Goal: Transaction & Acquisition: Purchase product/service

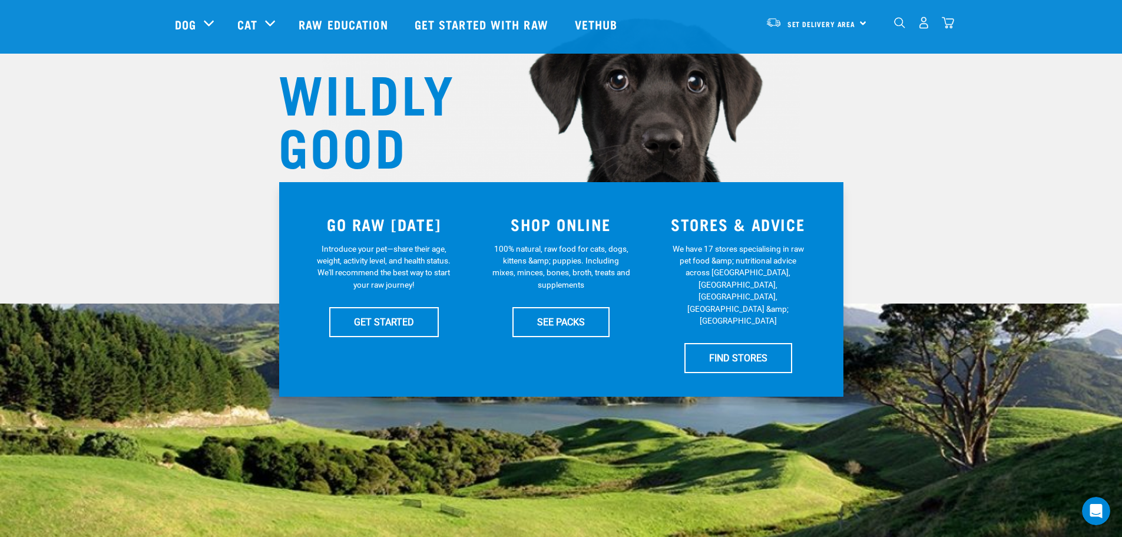
scroll to position [118, 0]
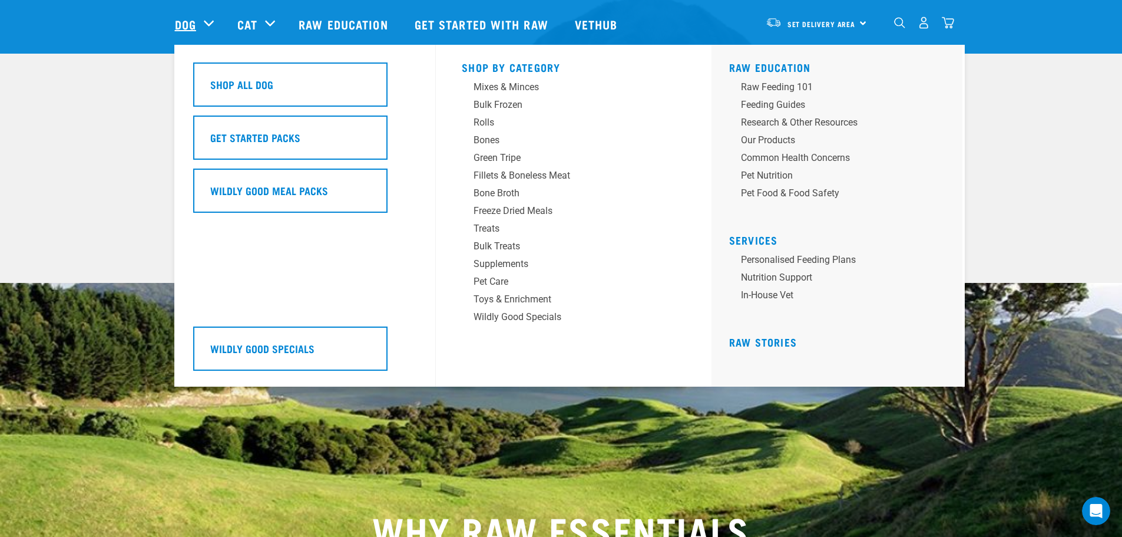
click at [193, 21] on link "Dog" at bounding box center [185, 24] width 21 height 18
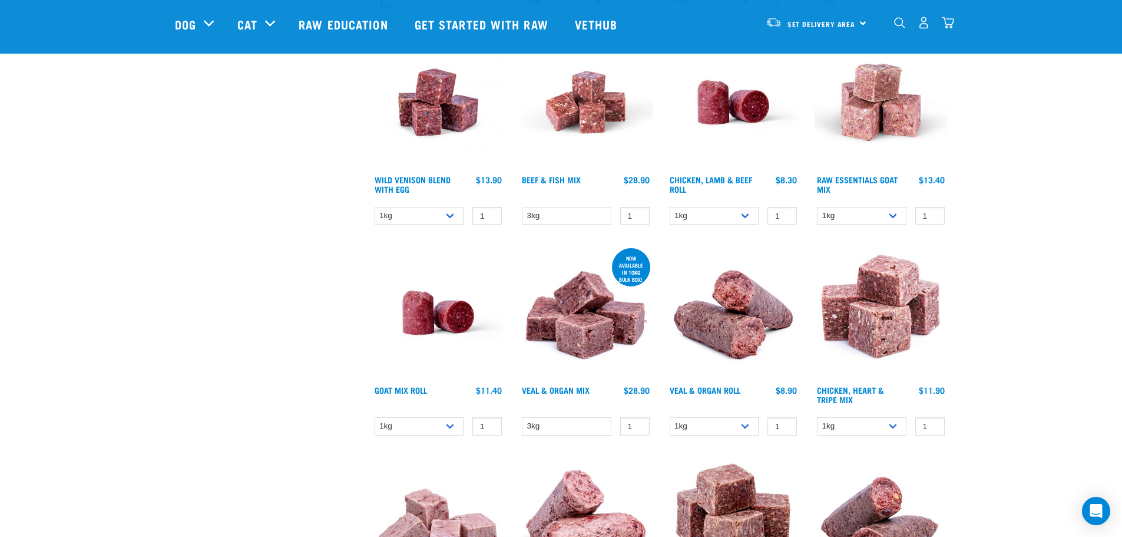
scroll to position [1001, 0]
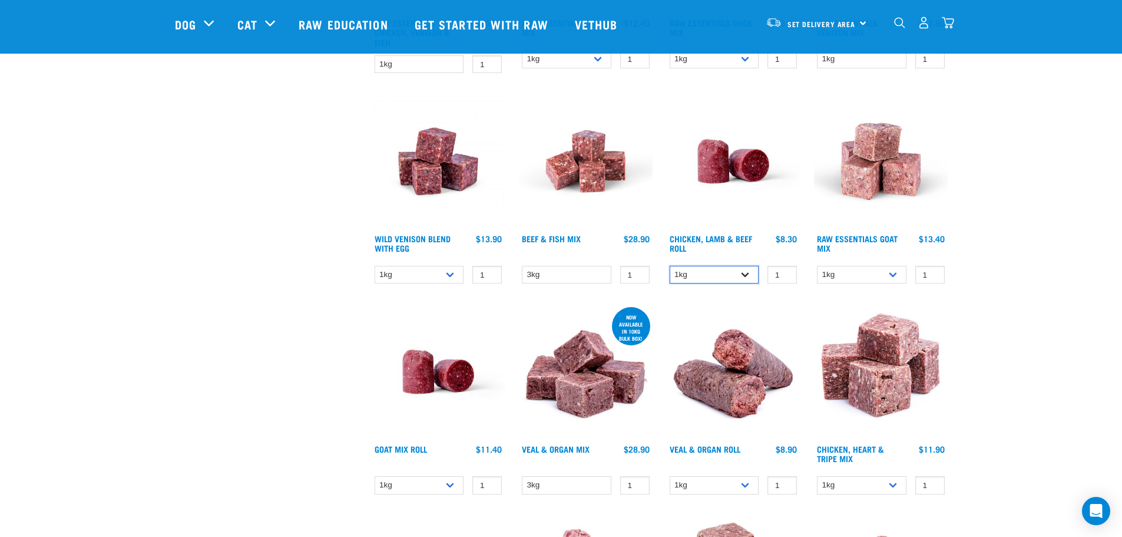
click at [714, 267] on select "1kg Bulk (10kg)" at bounding box center [715, 275] width 90 height 18
click at [247, 263] on div "× Filter products Pet Type Dog Cat Experience New Raw Feeder Experienced Raw Fe…" at bounding box center [266, 171] width 197 height 2265
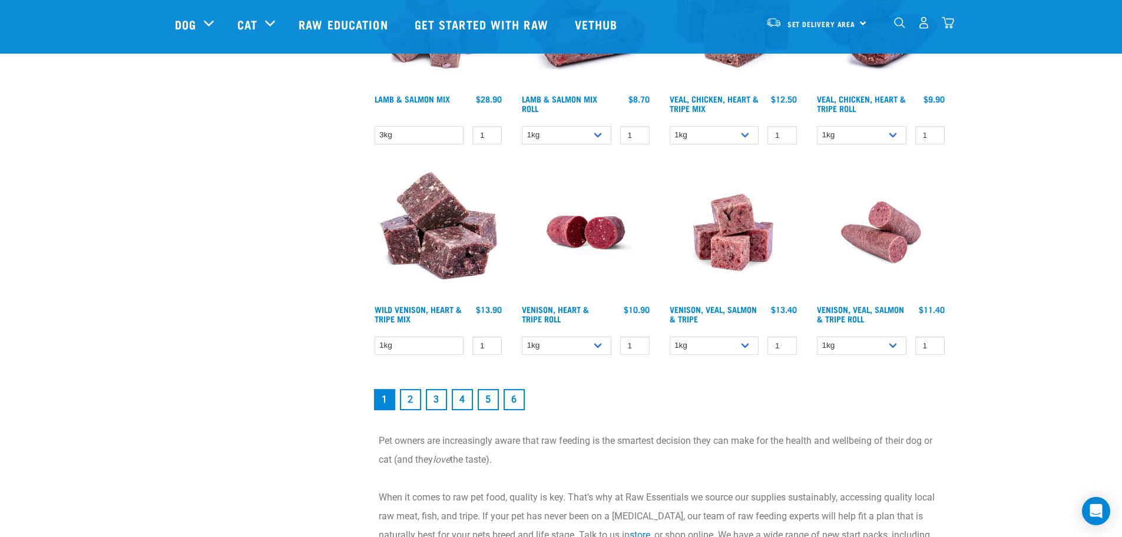
scroll to position [1590, 0]
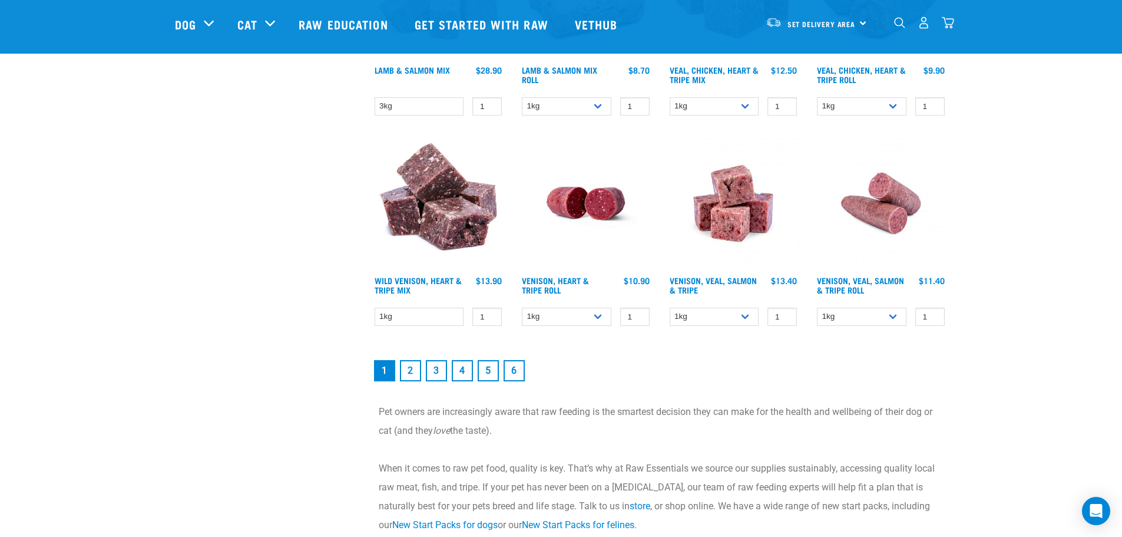
click at [409, 371] on link "2" at bounding box center [410, 370] width 21 height 21
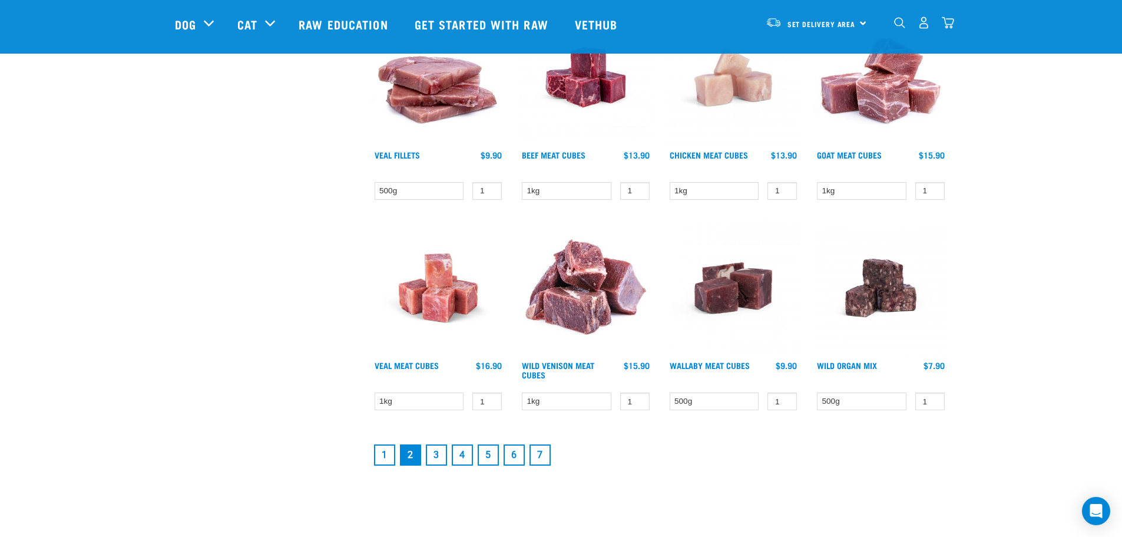
scroll to position [1531, 0]
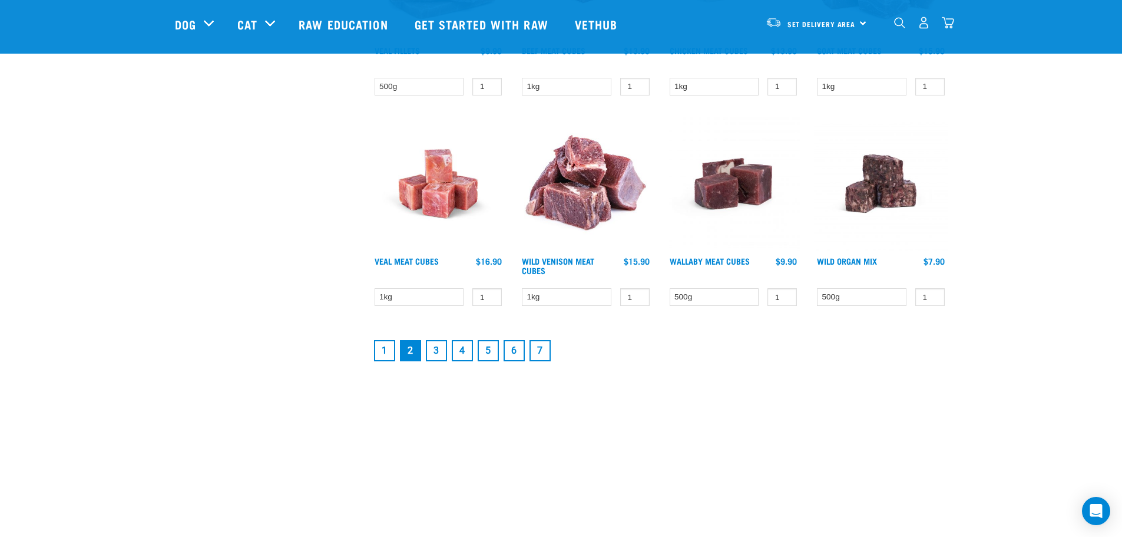
click at [439, 353] on link "3" at bounding box center [436, 350] width 21 height 21
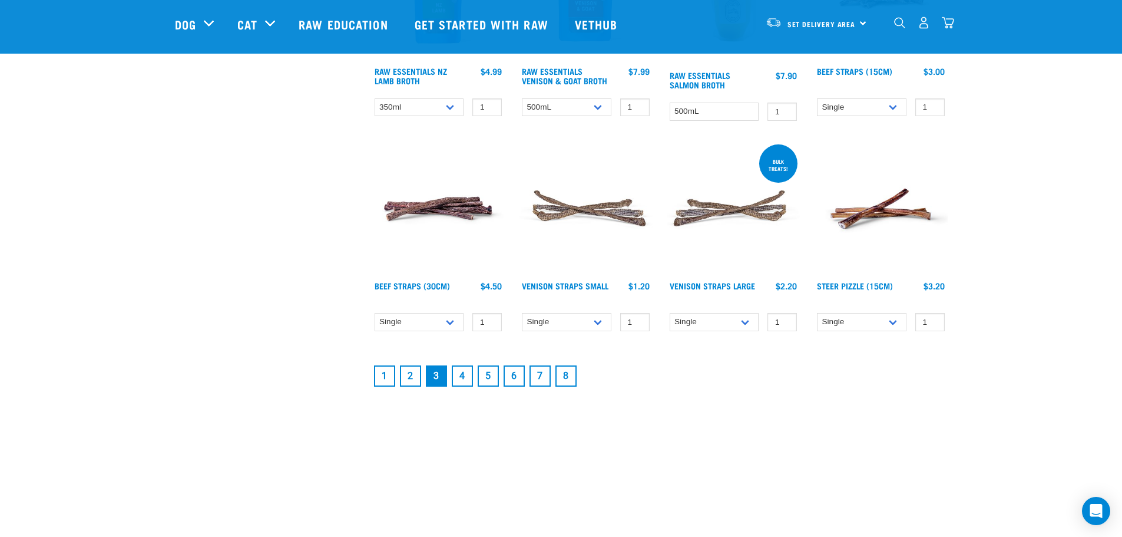
scroll to position [1531, 0]
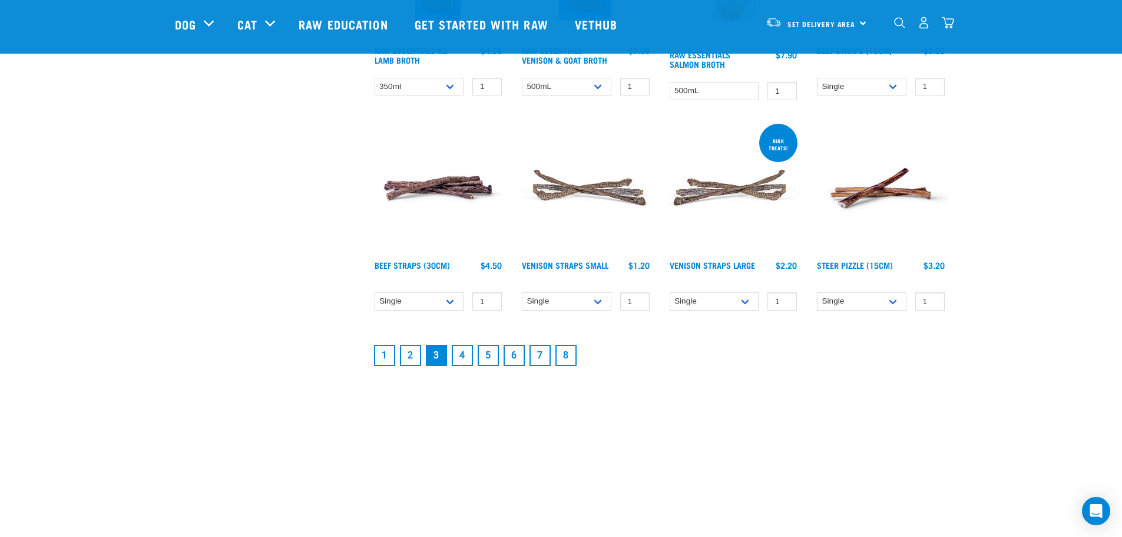
click at [466, 359] on link "4" at bounding box center [462, 355] width 21 height 21
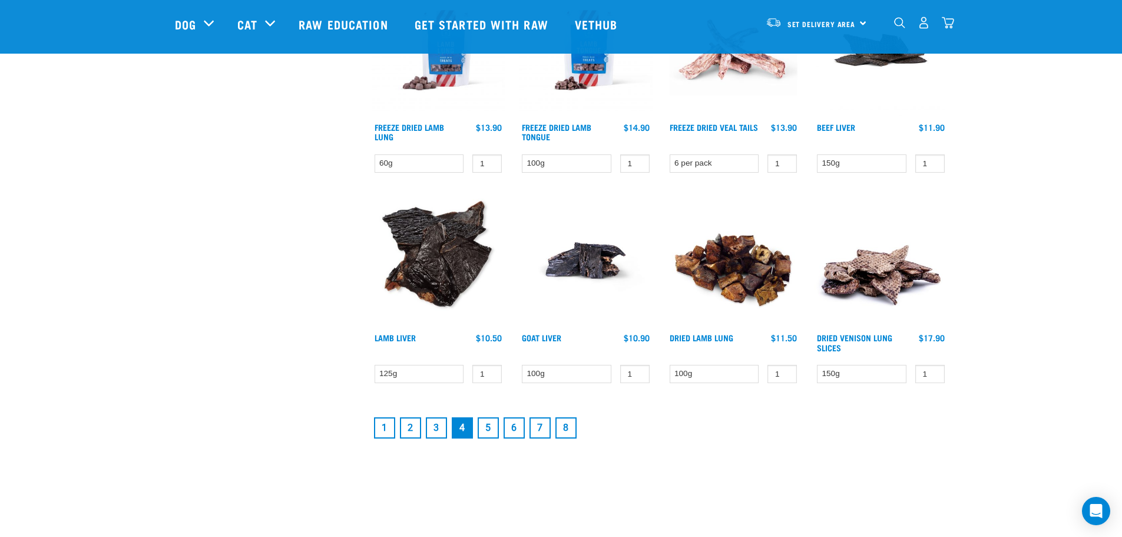
scroll to position [1472, 0]
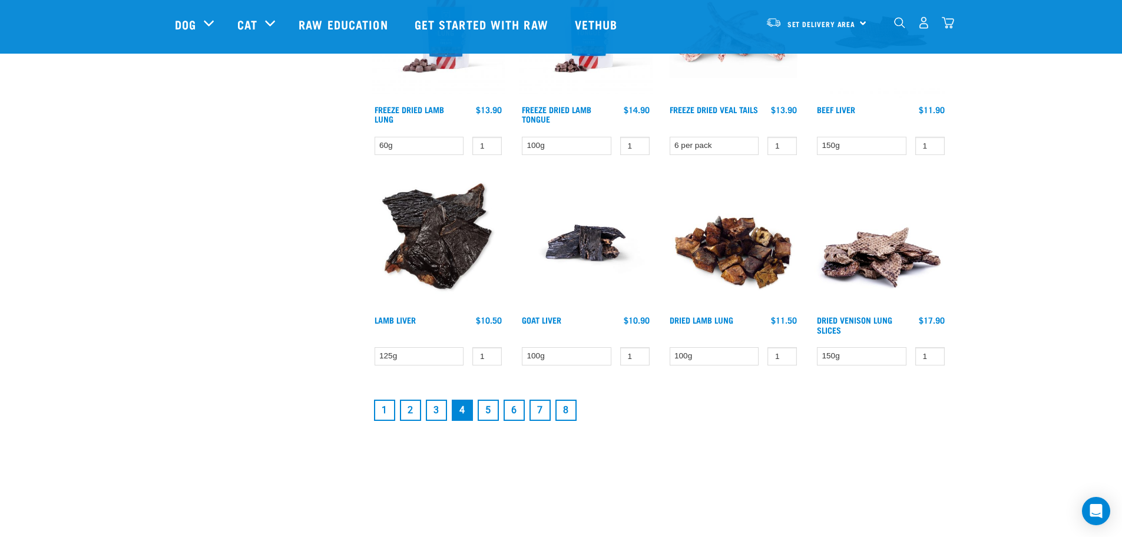
click at [491, 411] on link "5" at bounding box center [488, 409] width 21 height 21
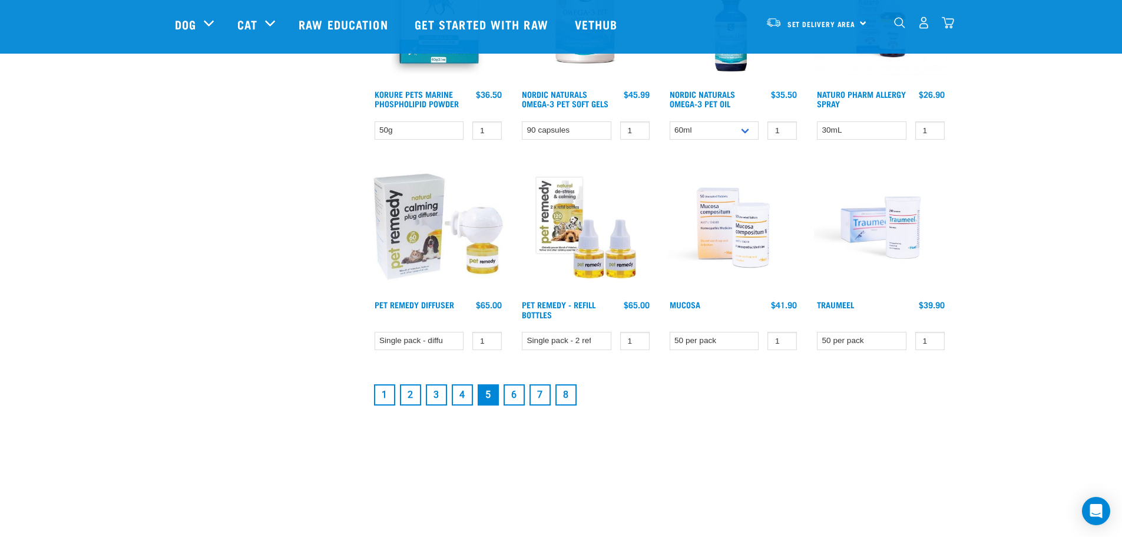
scroll to position [1531, 0]
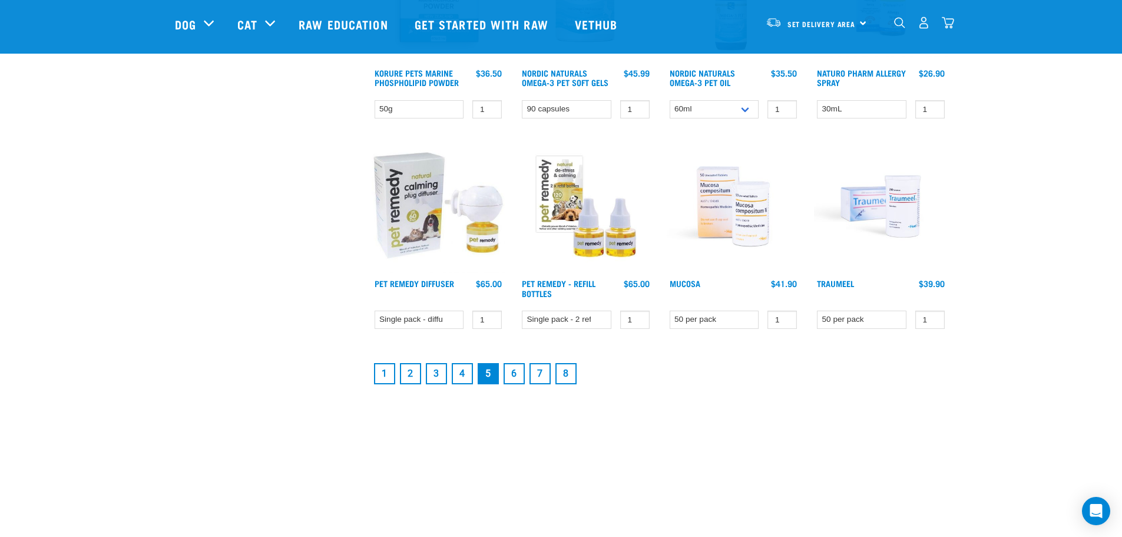
click at [518, 376] on link "6" at bounding box center [514, 373] width 21 height 21
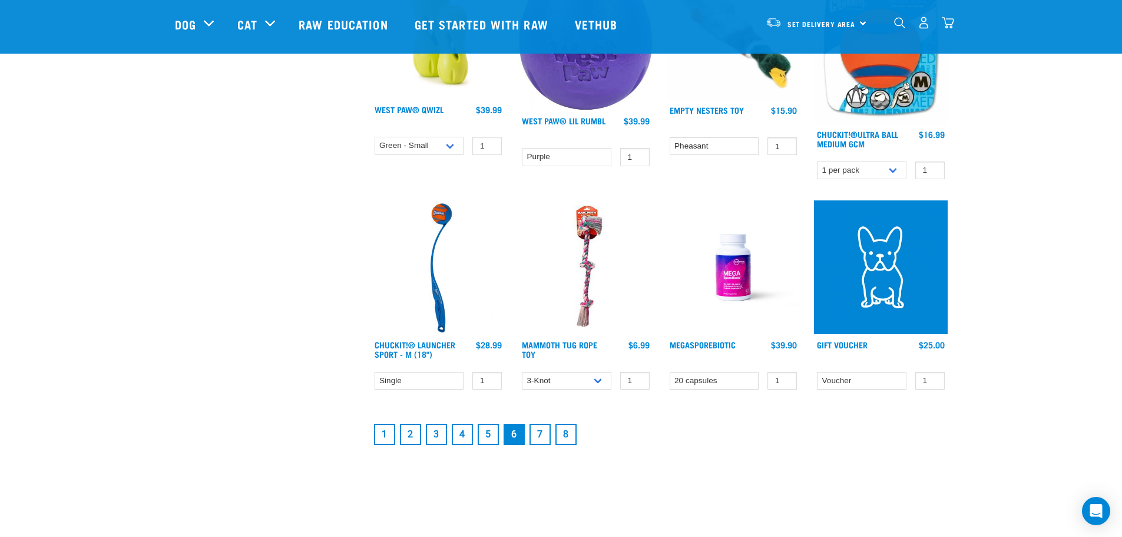
scroll to position [1531, 0]
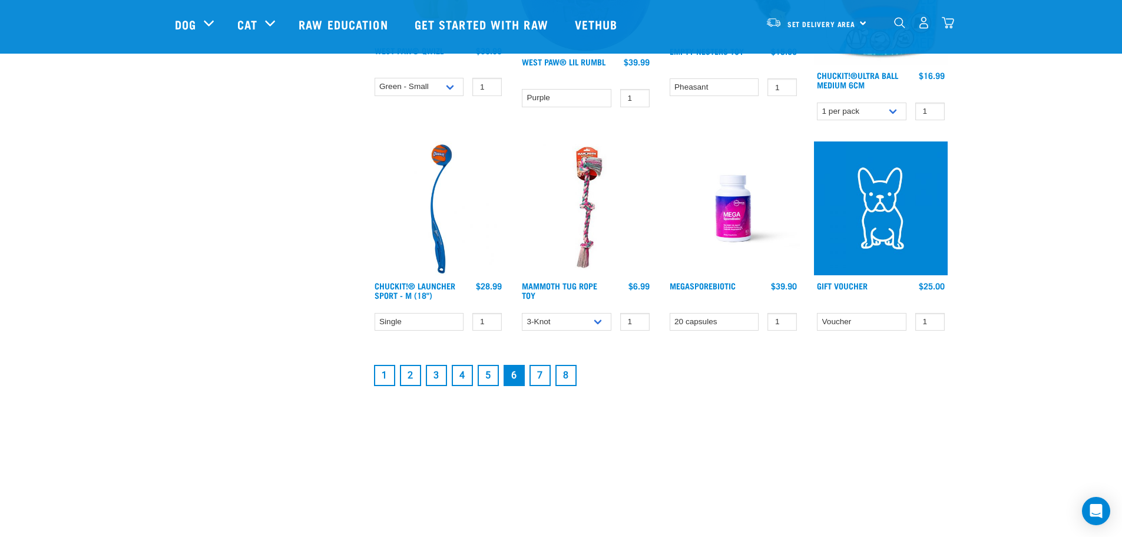
click at [540, 369] on link "7" at bounding box center [539, 375] width 21 height 21
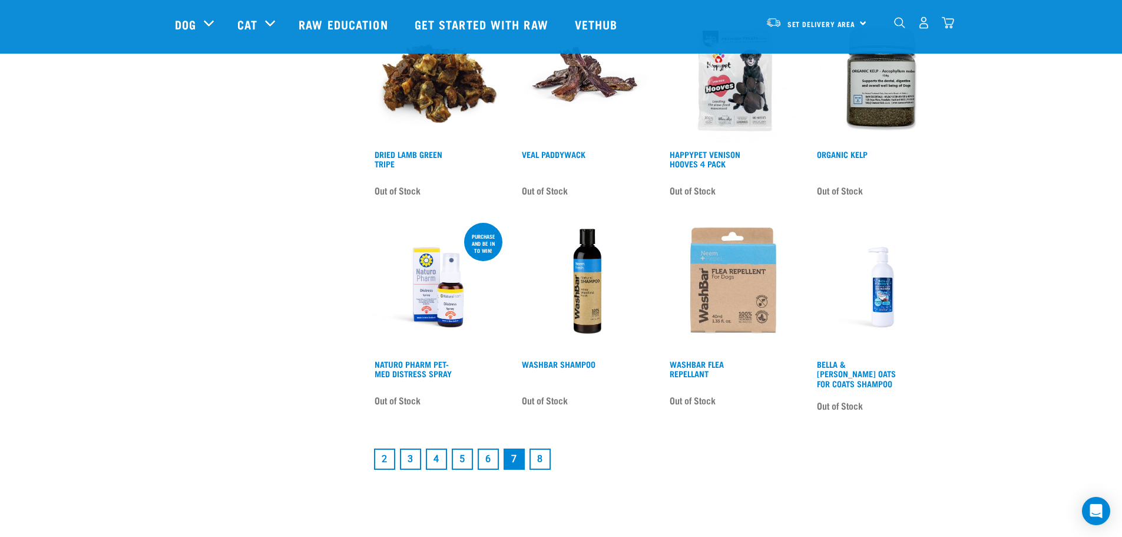
scroll to position [1590, 0]
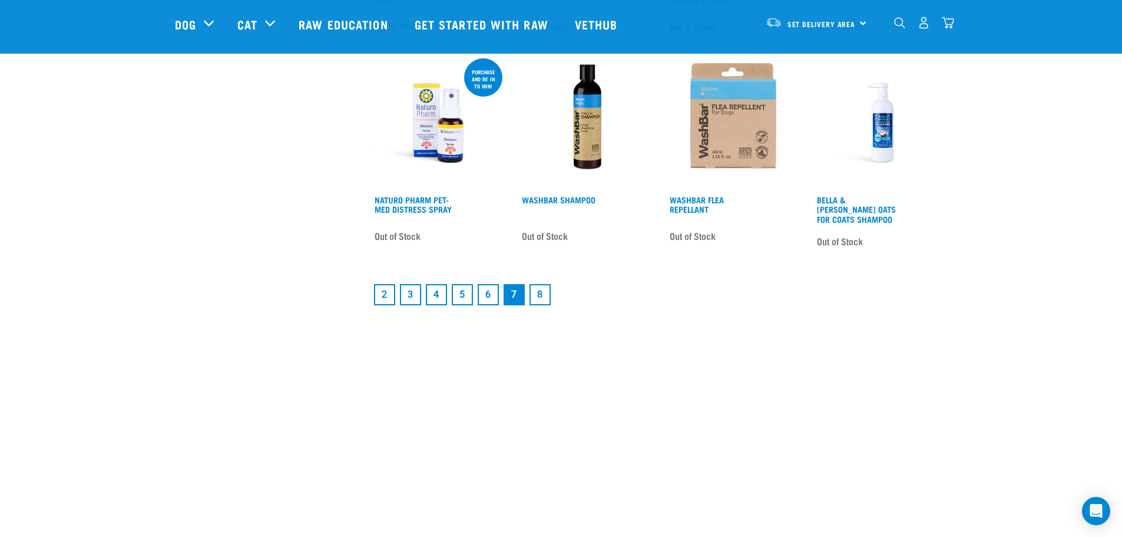
click at [537, 293] on link "8" at bounding box center [539, 294] width 21 height 21
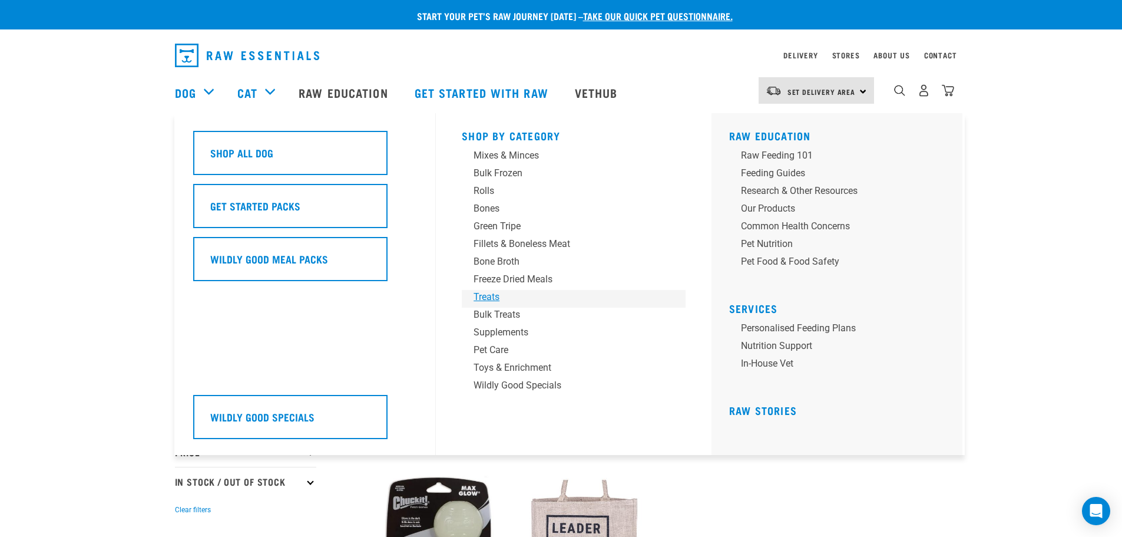
click at [501, 295] on div "Treats" at bounding box center [565, 297] width 184 height 14
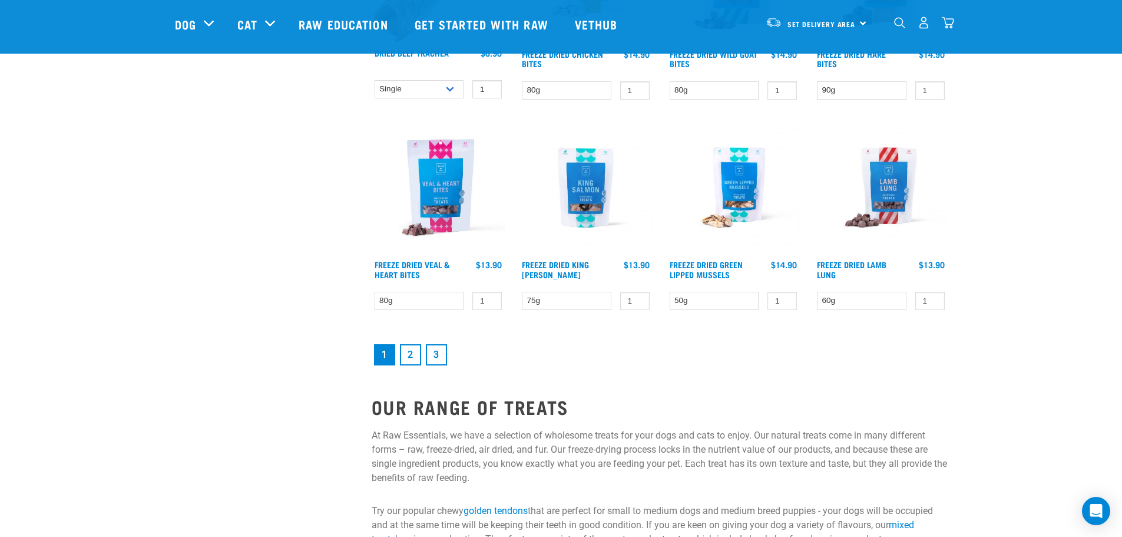
scroll to position [1531, 0]
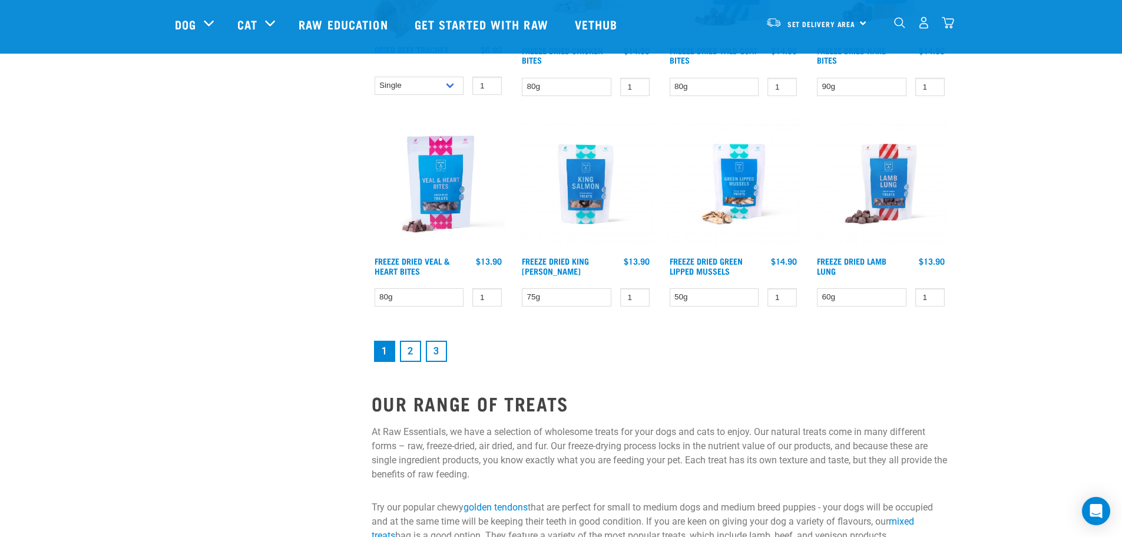
click at [410, 350] on link "2" at bounding box center [410, 350] width 21 height 21
